Goal: Information Seeking & Learning: Understand process/instructions

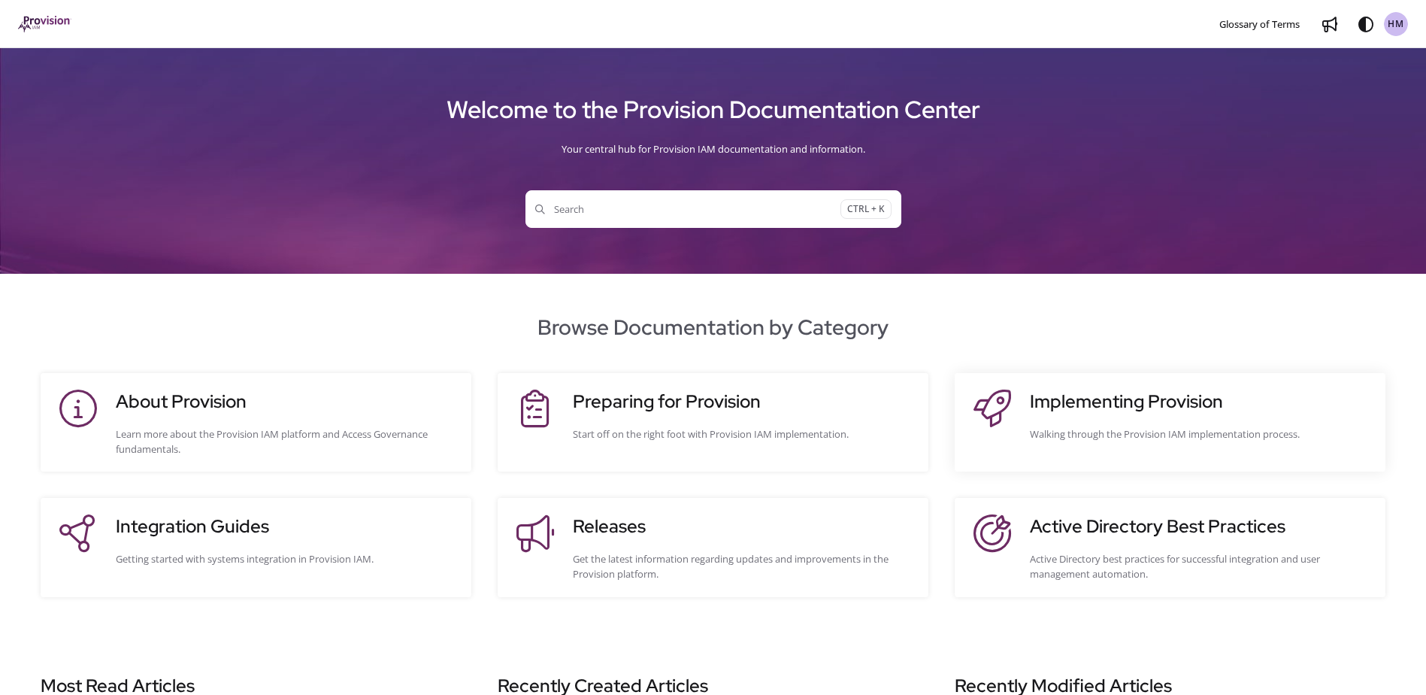
click at [1109, 386] on site-action-card-element "Implementing Provision Walking through the Provision IAM implementation process." at bounding box center [1170, 422] width 431 height 98
click at [1111, 403] on h3 "Implementing Provision" at bounding box center [1200, 401] width 341 height 27
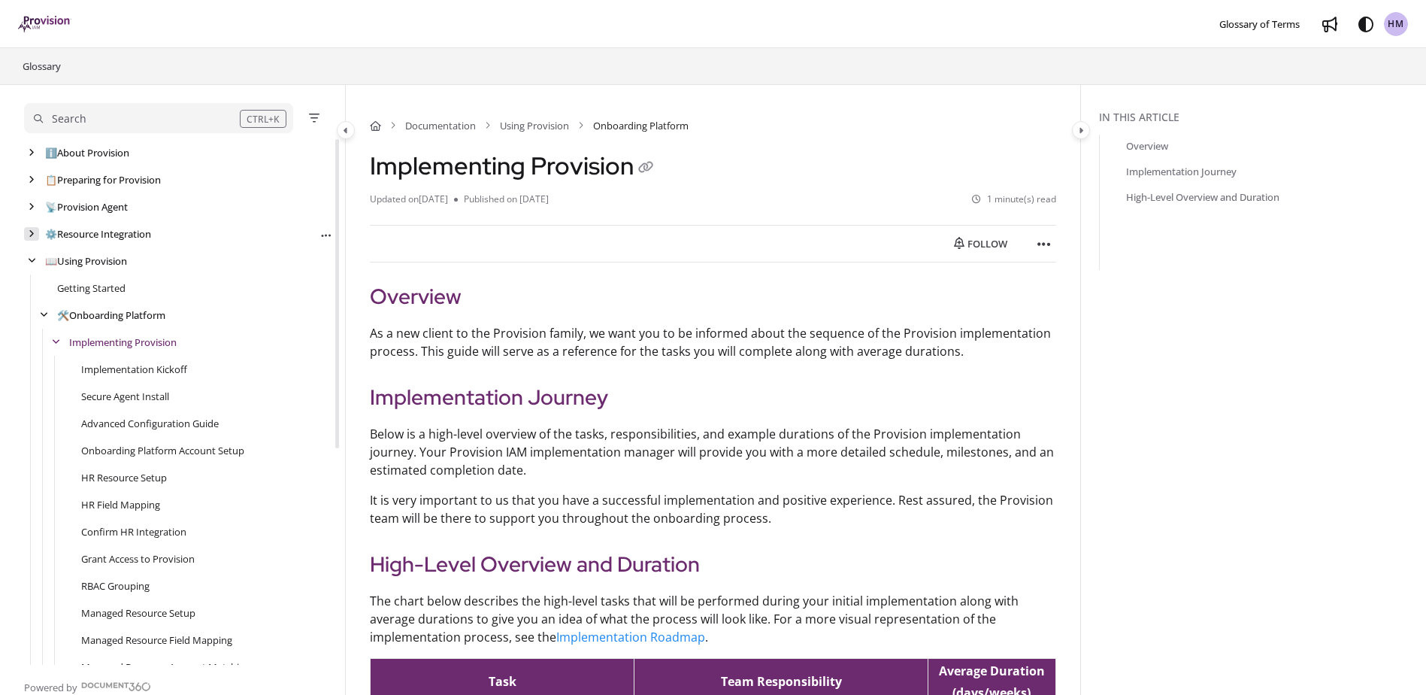
click at [33, 231] on icon "arrow" at bounding box center [32, 233] width 6 height 9
click at [29, 344] on icon "arrow" at bounding box center [32, 342] width 8 height 9
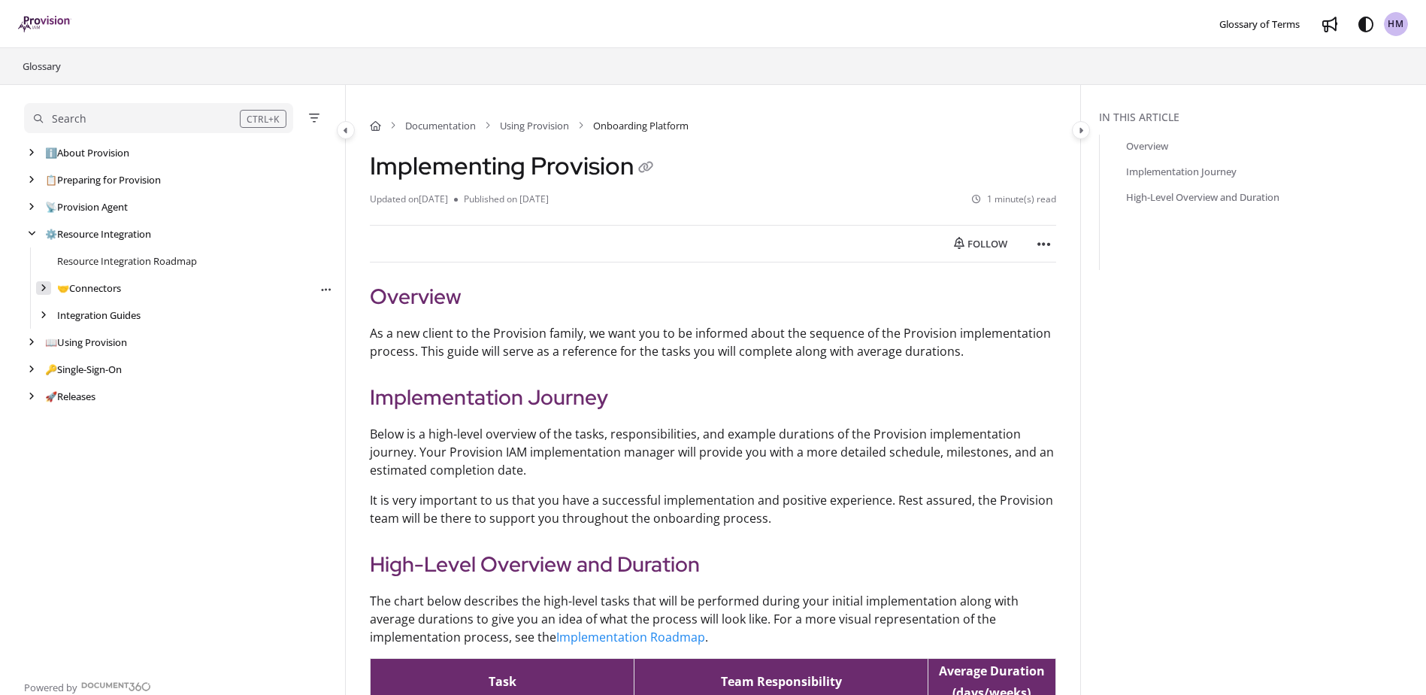
click at [43, 290] on icon "arrow" at bounding box center [44, 287] width 6 height 9
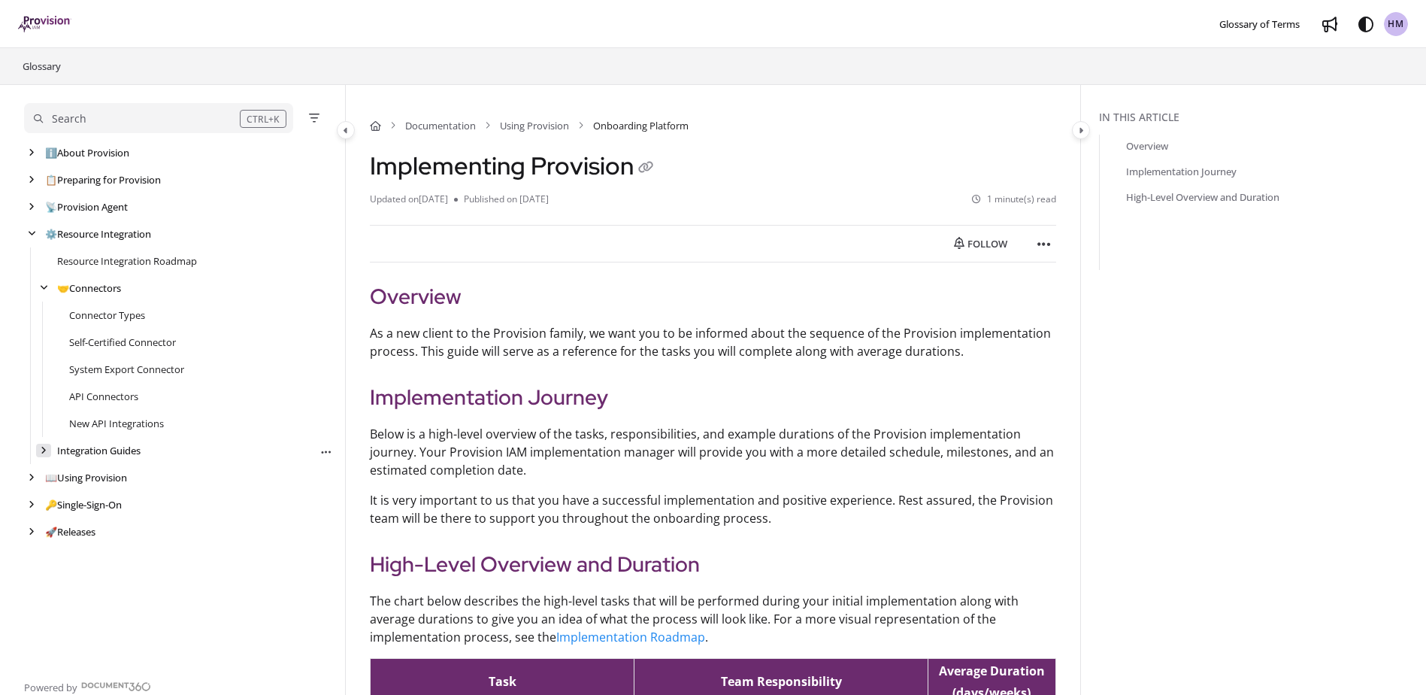
click at [39, 452] on div "arrow" at bounding box center [43, 451] width 15 height 14
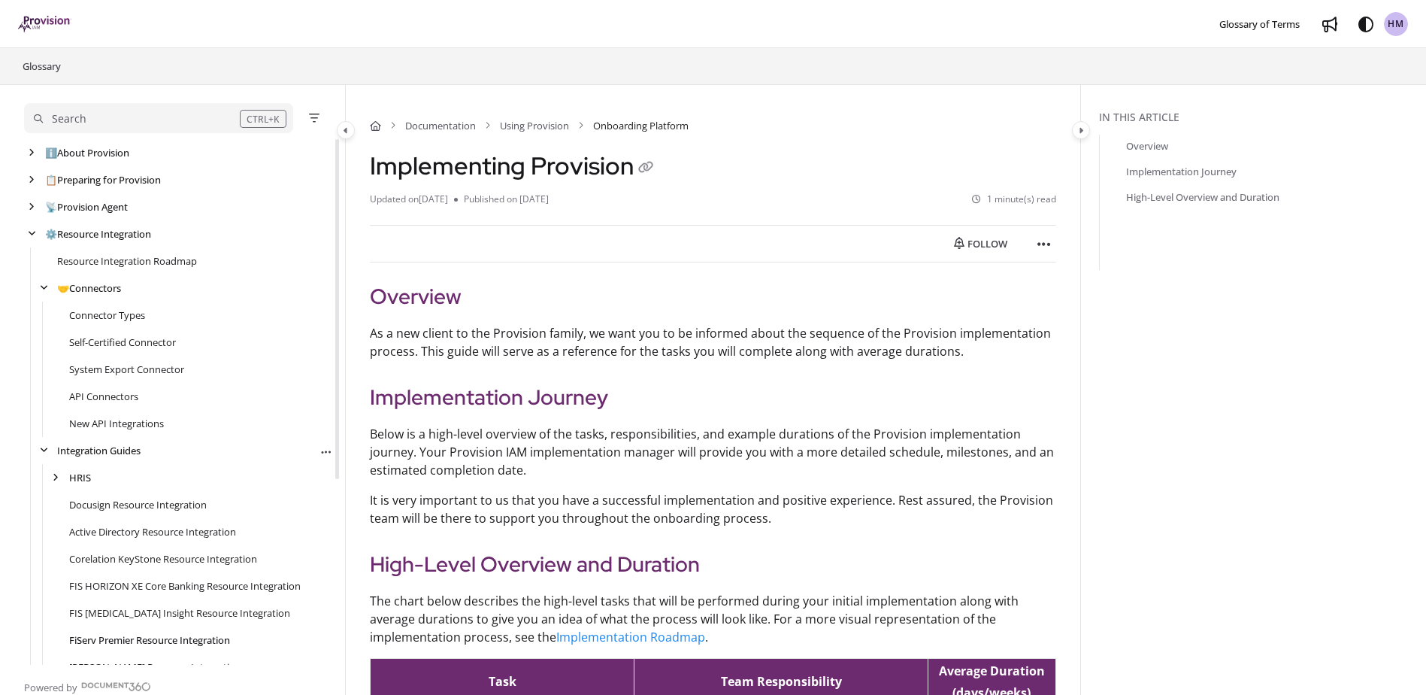
scroll to position [75, 0]
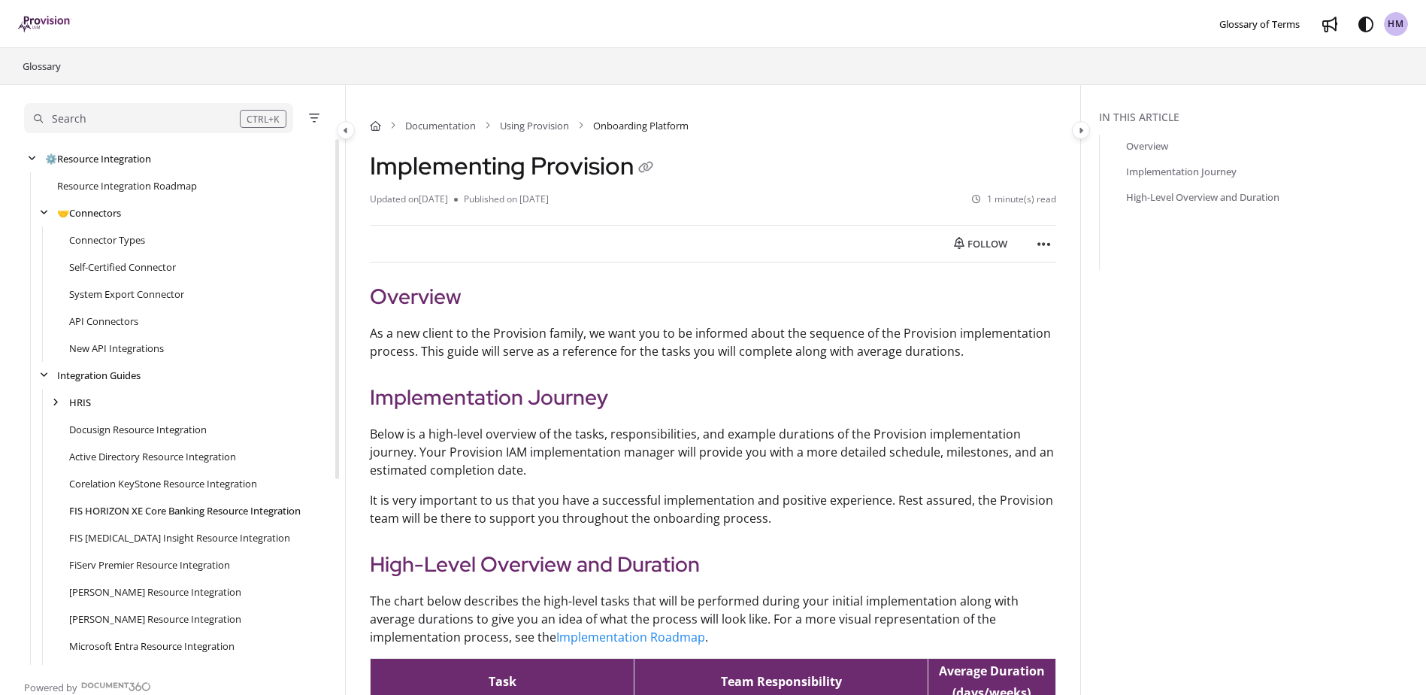
click at [204, 512] on link "FIS HORIZON XE Core Banking Resource Integration" at bounding box center [185, 510] width 232 height 15
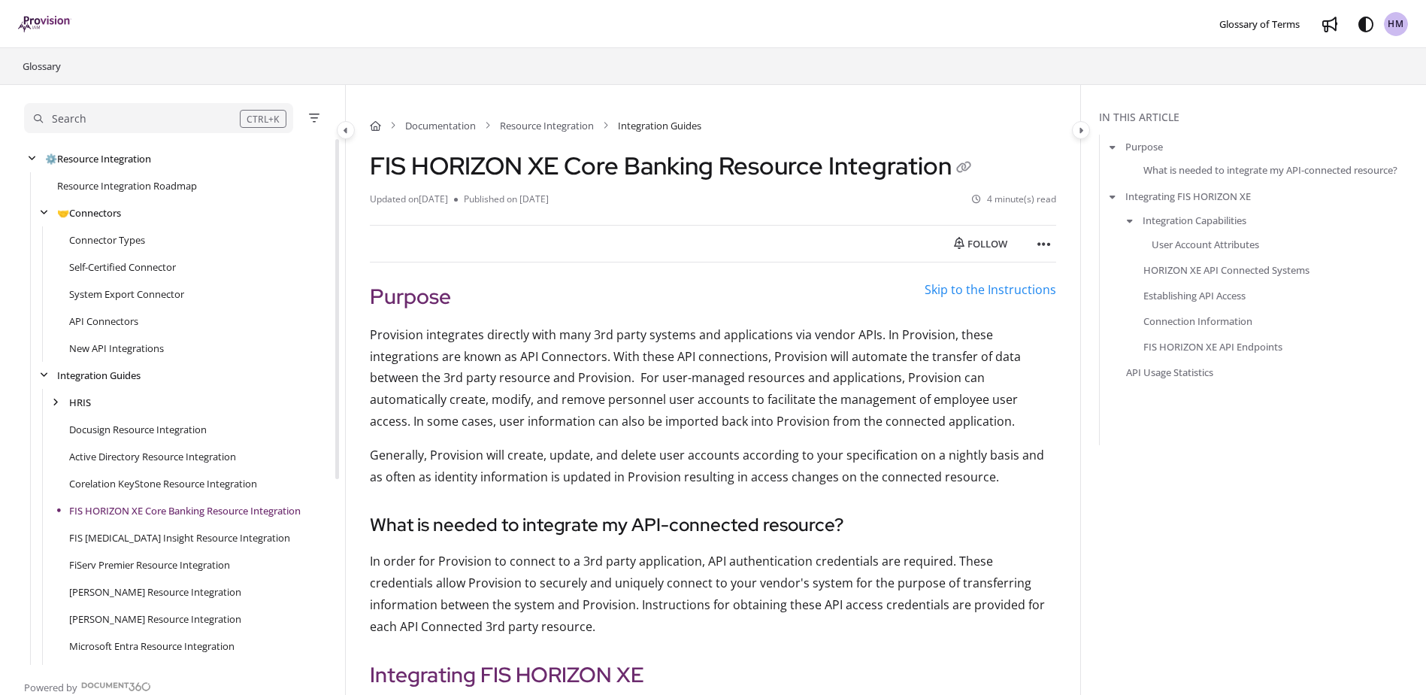
scroll to position [286, 0]
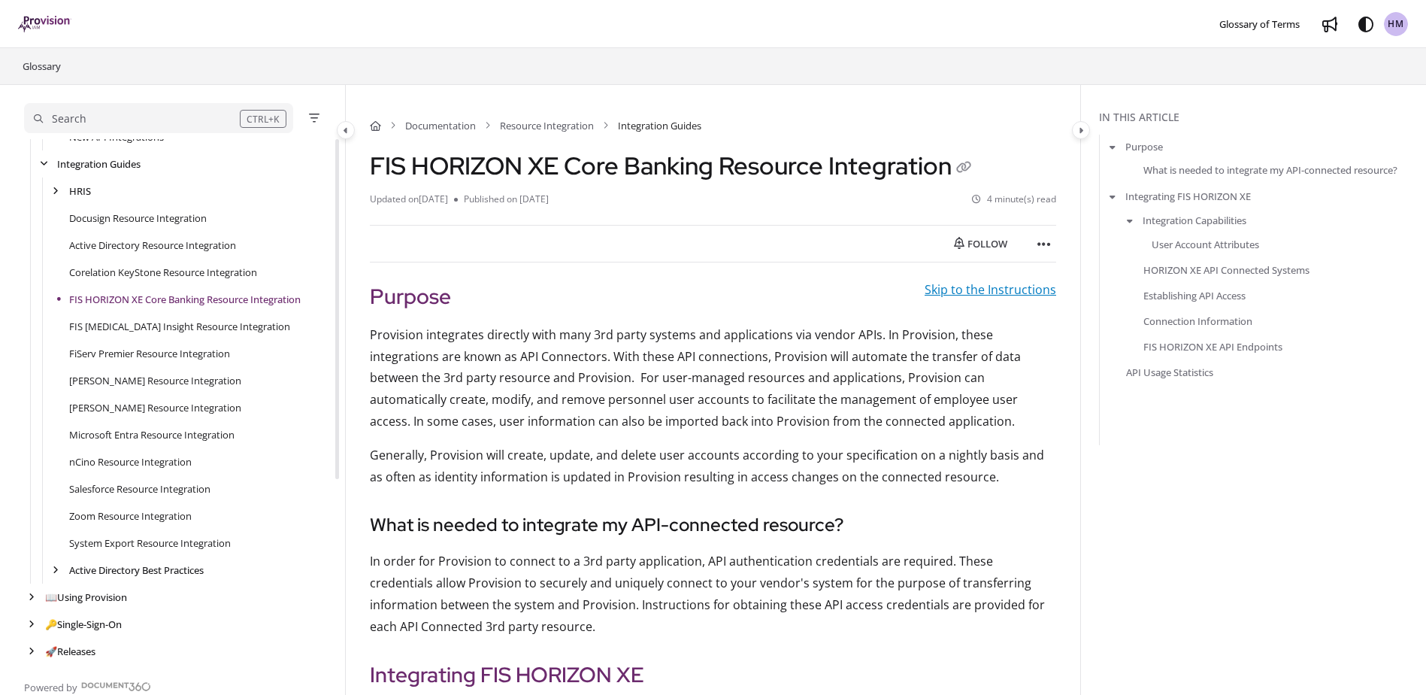
click at [957, 288] on link "Skip to the Instructions" at bounding box center [991, 289] width 132 height 17
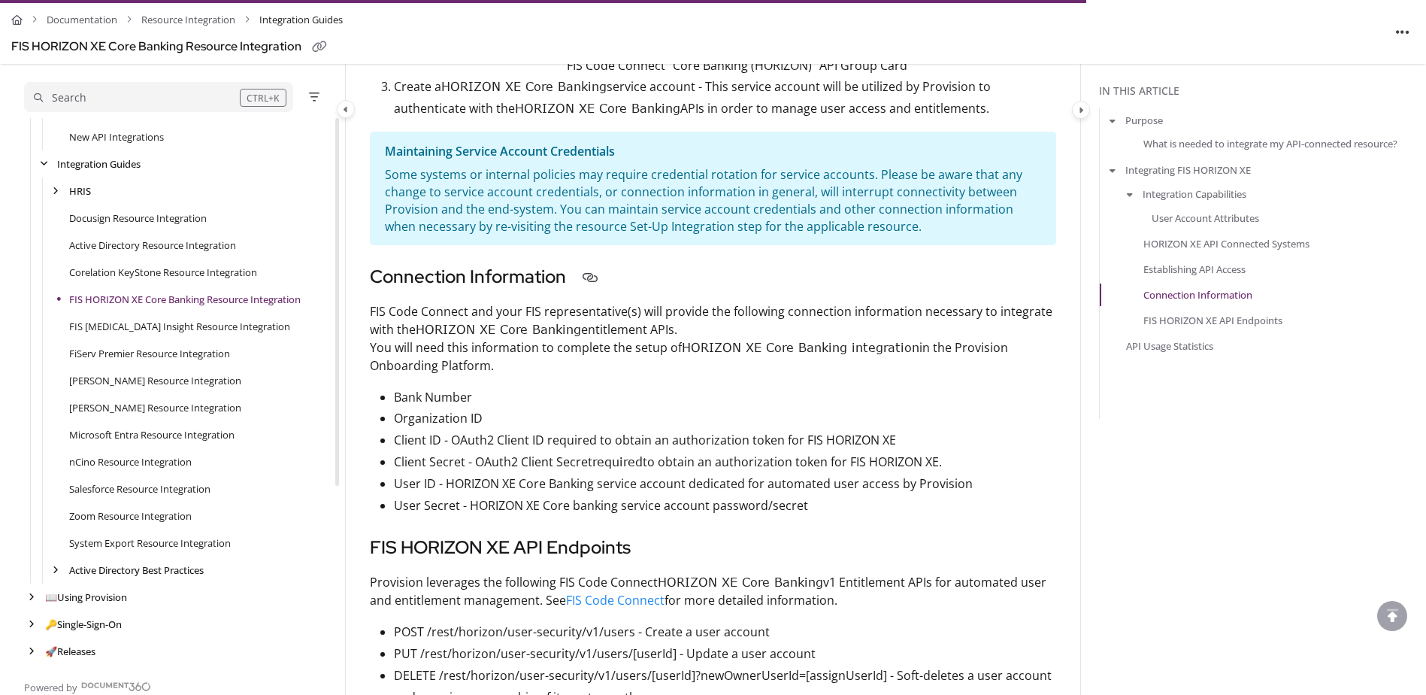
scroll to position [2742, 0]
